Goal: Task Accomplishment & Management: Manage account settings

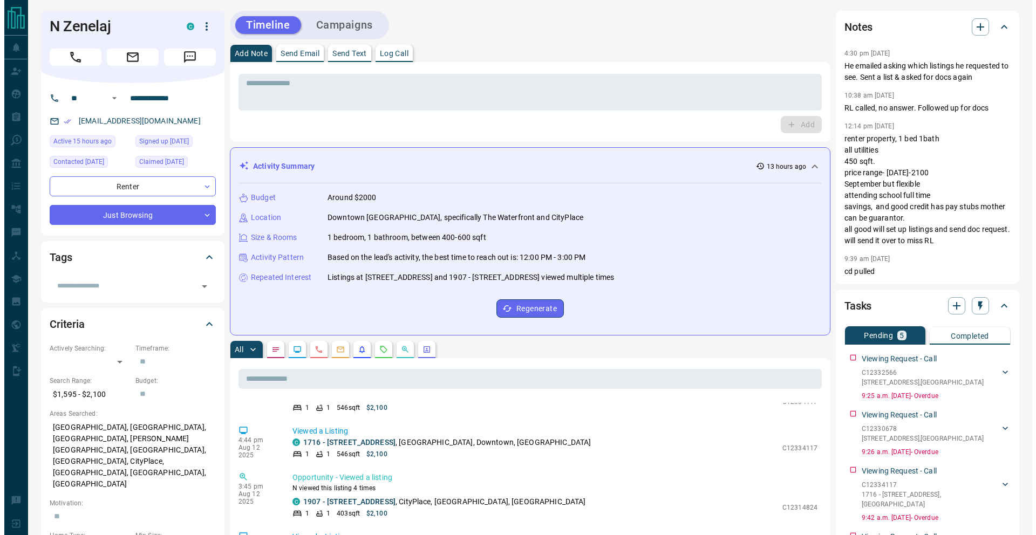
scroll to position [203, 0]
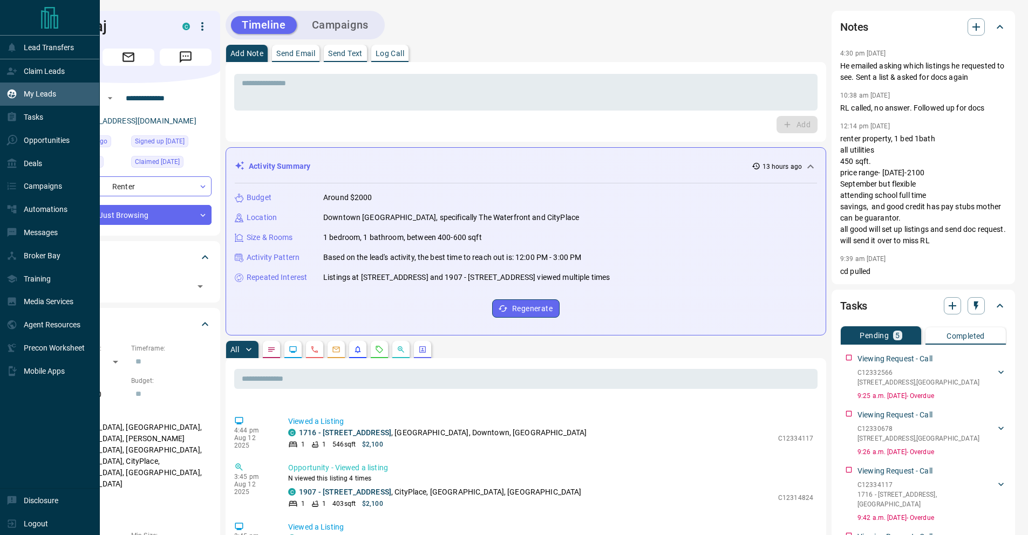
click at [32, 89] on div "My Leads" at bounding box center [31, 94] width 50 height 18
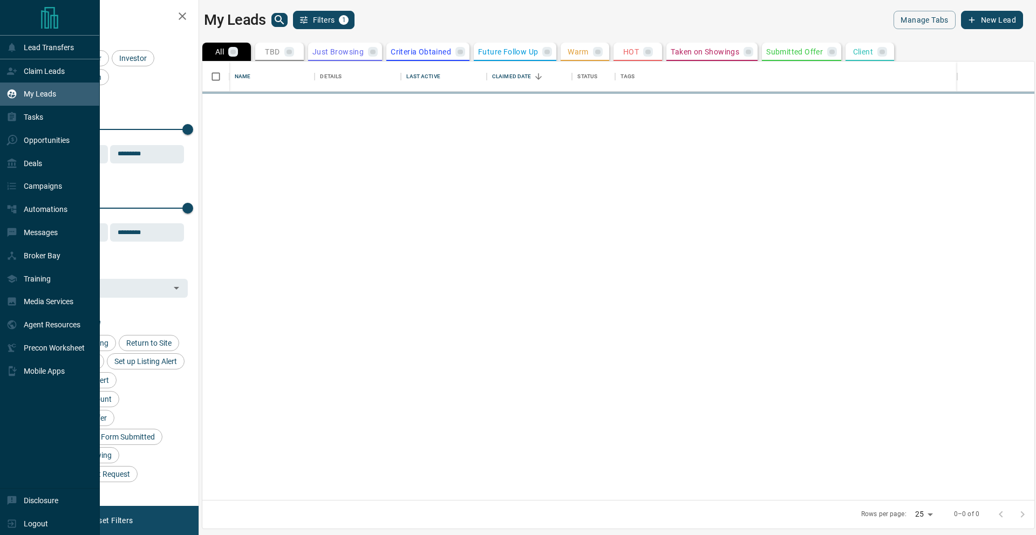
scroll to position [431, 824]
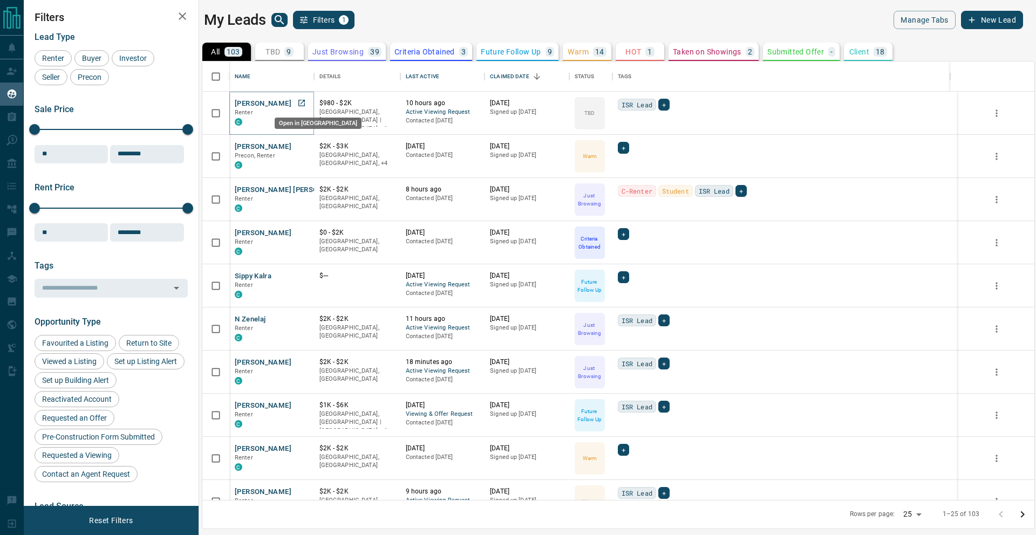
click at [303, 103] on icon "Open in New Tab" at bounding box center [301, 103] width 9 height 9
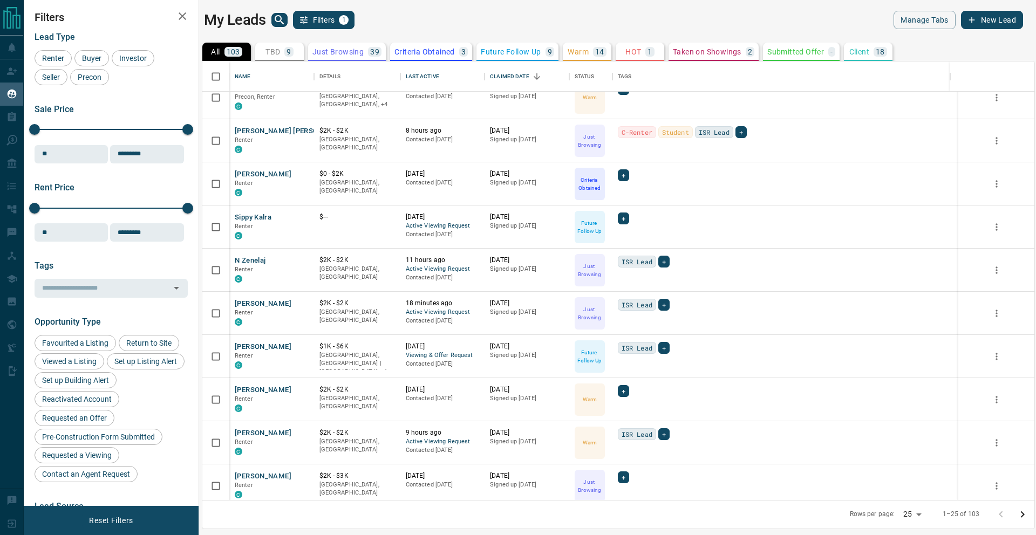
scroll to position [61, 0]
click at [627, 216] on div "+" at bounding box center [623, 216] width 11 height 12
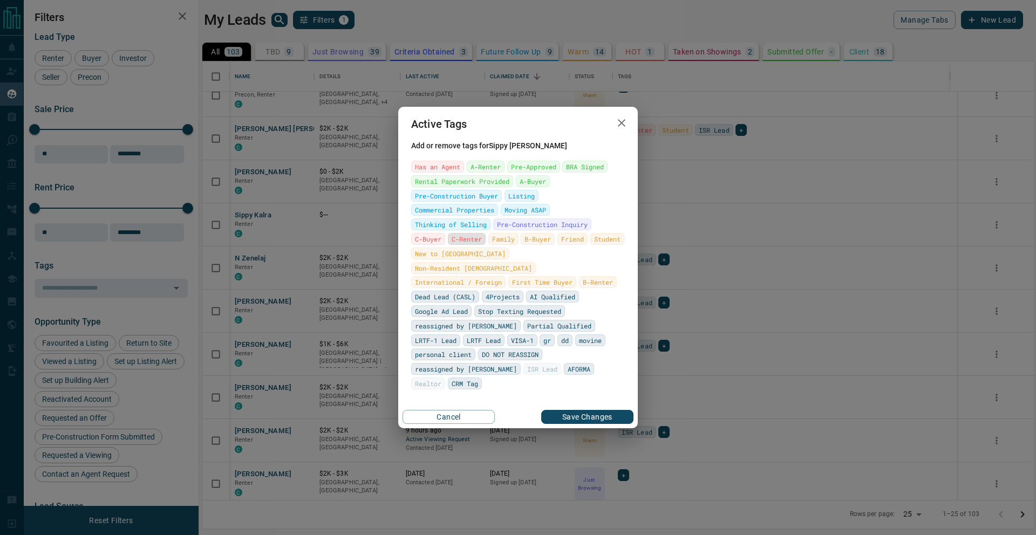
click at [452, 244] on span "C-Renter" at bounding box center [467, 239] width 30 height 11
click at [594, 410] on button "Save Changes" at bounding box center [587, 417] width 92 height 14
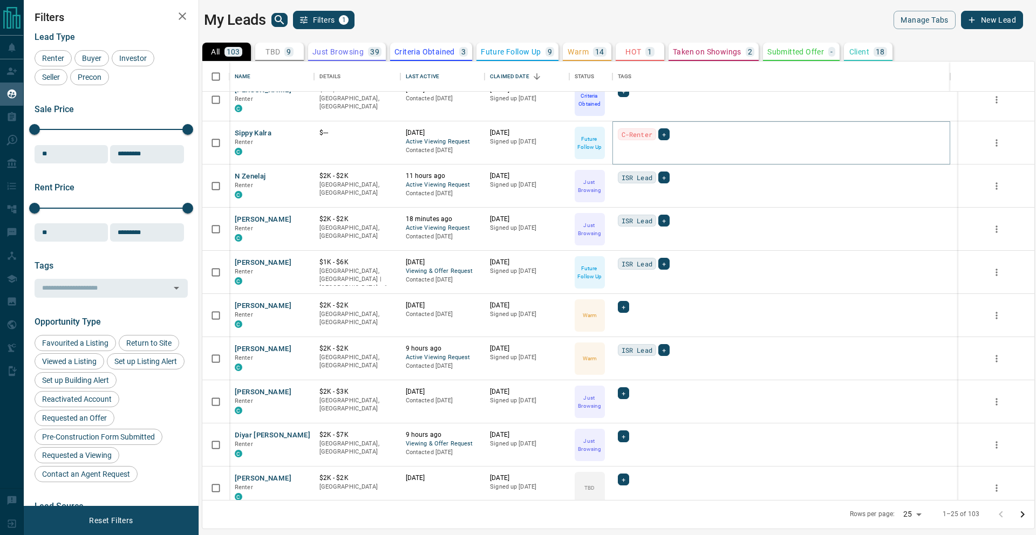
scroll to position [149, 0]
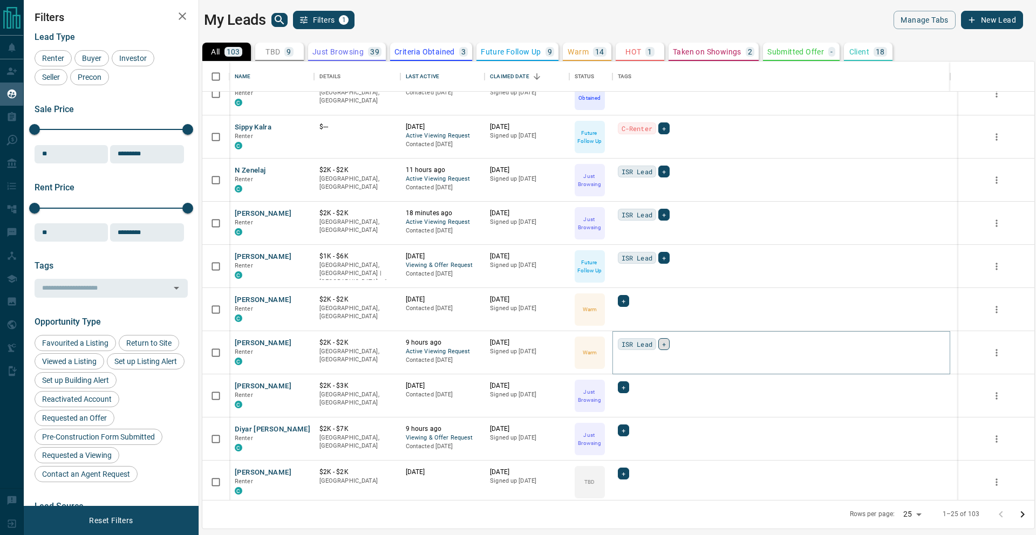
click at [662, 344] on div "+" at bounding box center [663, 344] width 11 height 12
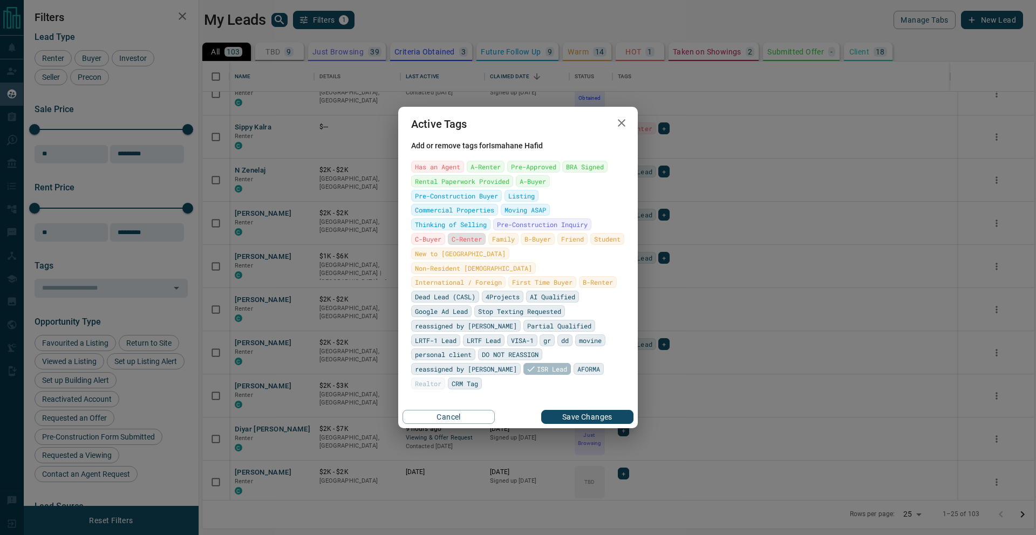
click at [452, 244] on span "C-Renter" at bounding box center [467, 239] width 30 height 11
click at [575, 410] on button "Save Changes" at bounding box center [587, 417] width 92 height 14
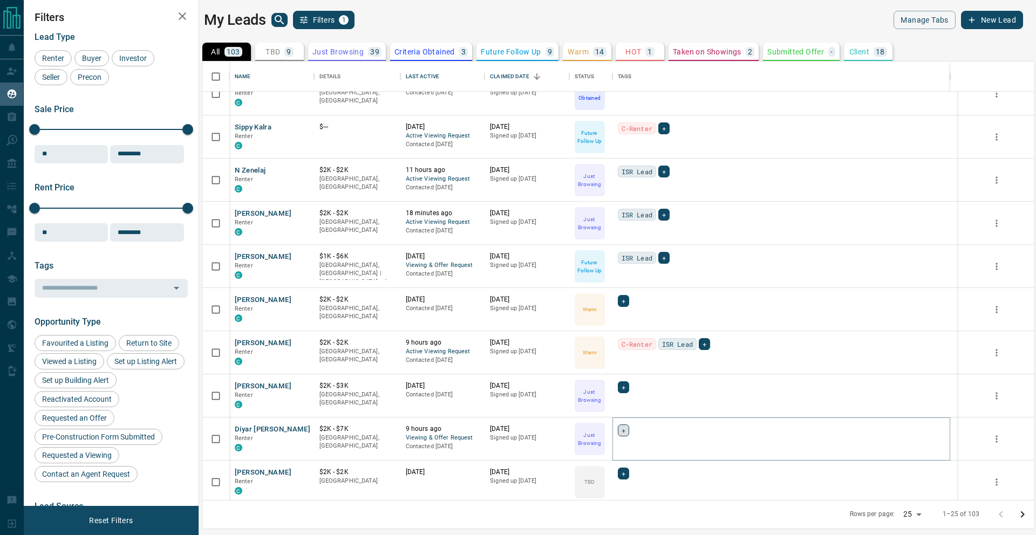
click at [623, 430] on span "+" at bounding box center [624, 430] width 4 height 11
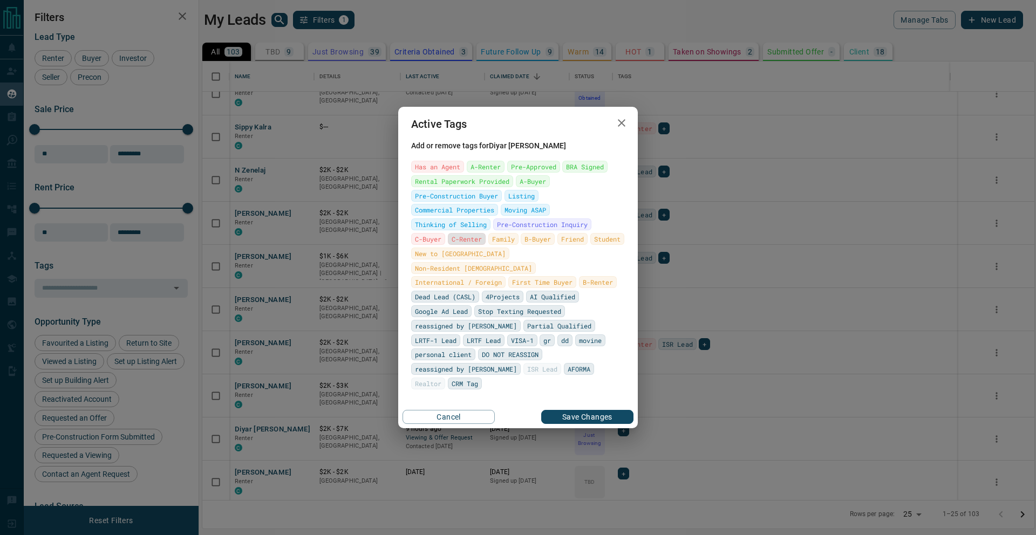
click at [455, 244] on span "C-Renter" at bounding box center [467, 239] width 30 height 11
click at [590, 415] on button "Save Changes" at bounding box center [587, 417] width 92 height 14
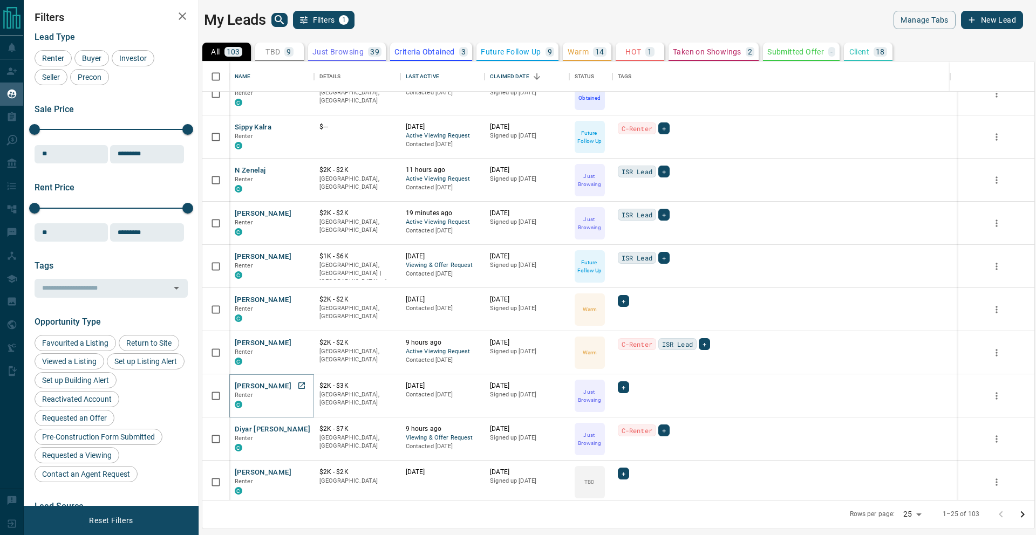
click at [302, 387] on icon "Open in New Tab" at bounding box center [301, 385] width 9 height 9
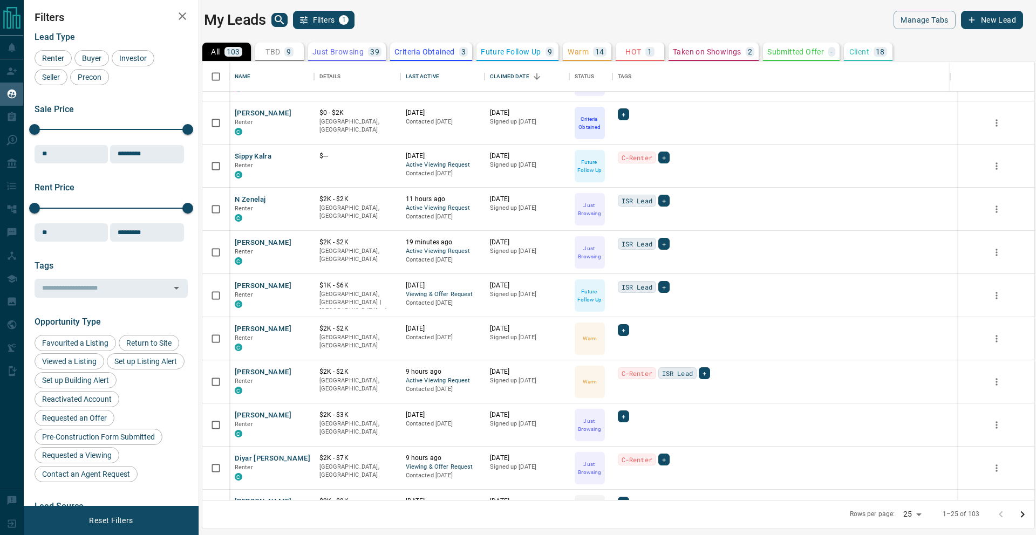
scroll to position [0, 0]
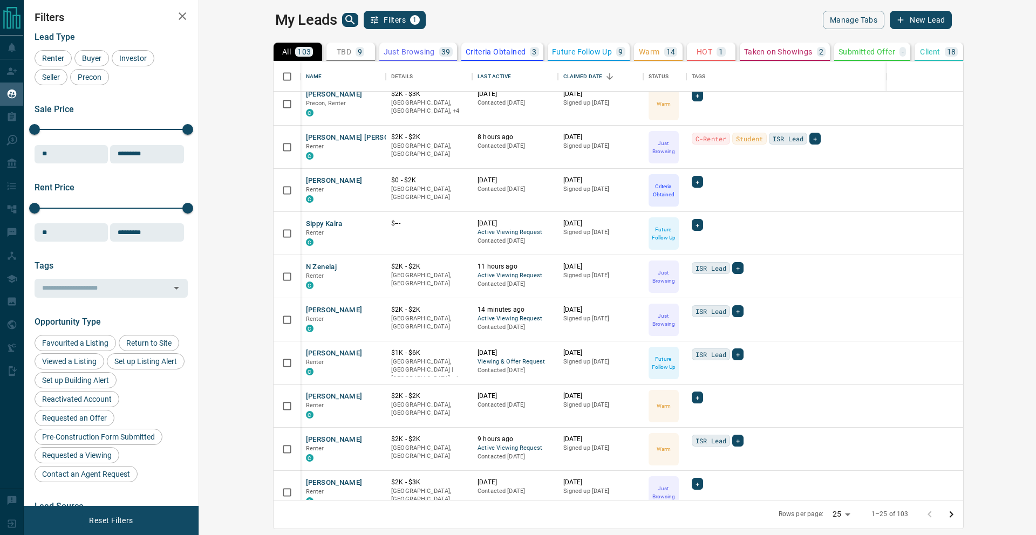
scroll to position [439, 832]
click at [370, 138] on icon "Open in New Tab" at bounding box center [373, 137] width 6 height 6
